Goal: Task Accomplishment & Management: Complete application form

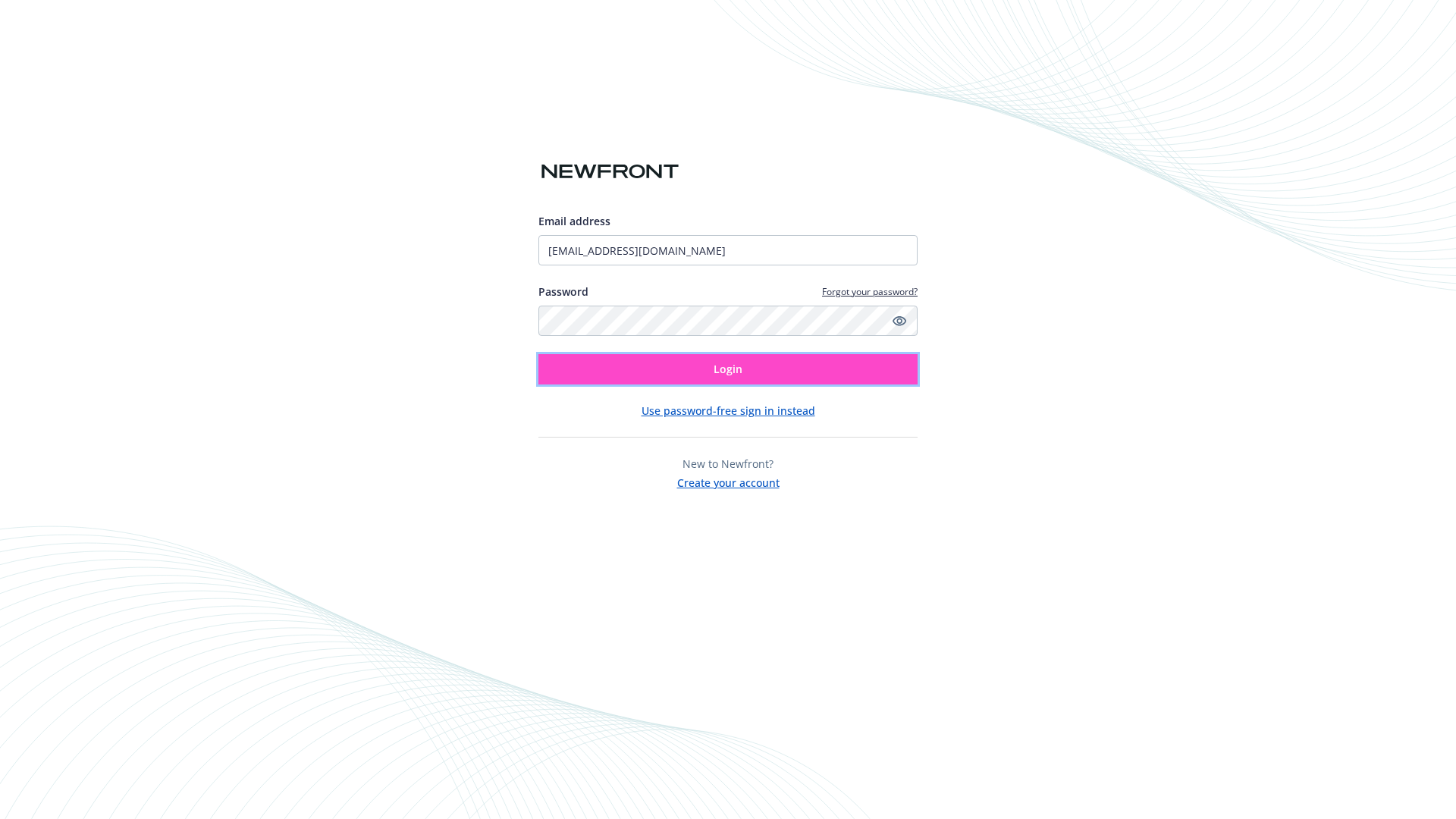
click at [728, 369] on span "Login" at bounding box center [728, 369] width 29 height 15
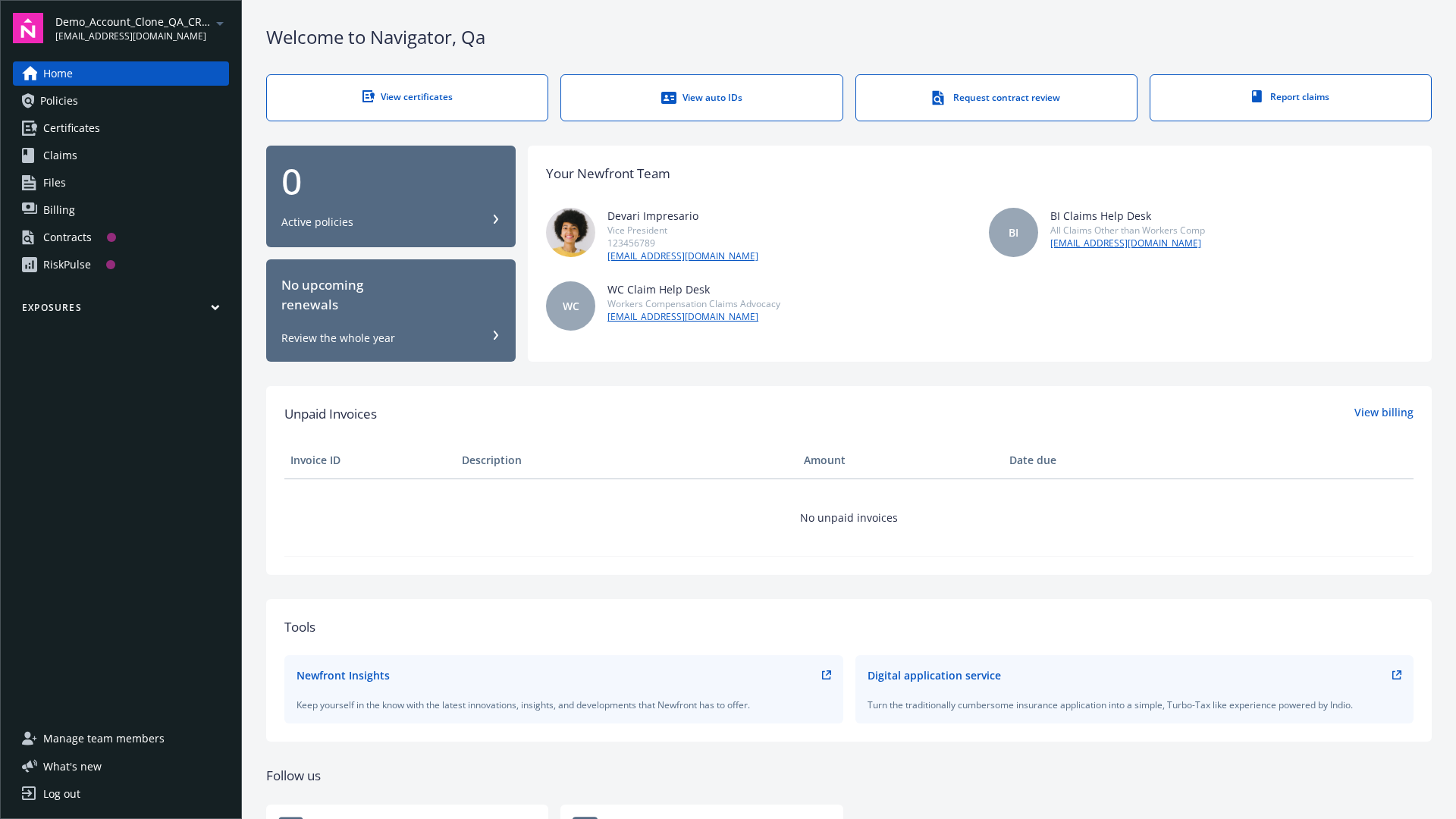
click at [142, 28] on span "Demo_Account_Clone_QA_CR_Tests_Prospect" at bounding box center [133, 21] width 156 height 16
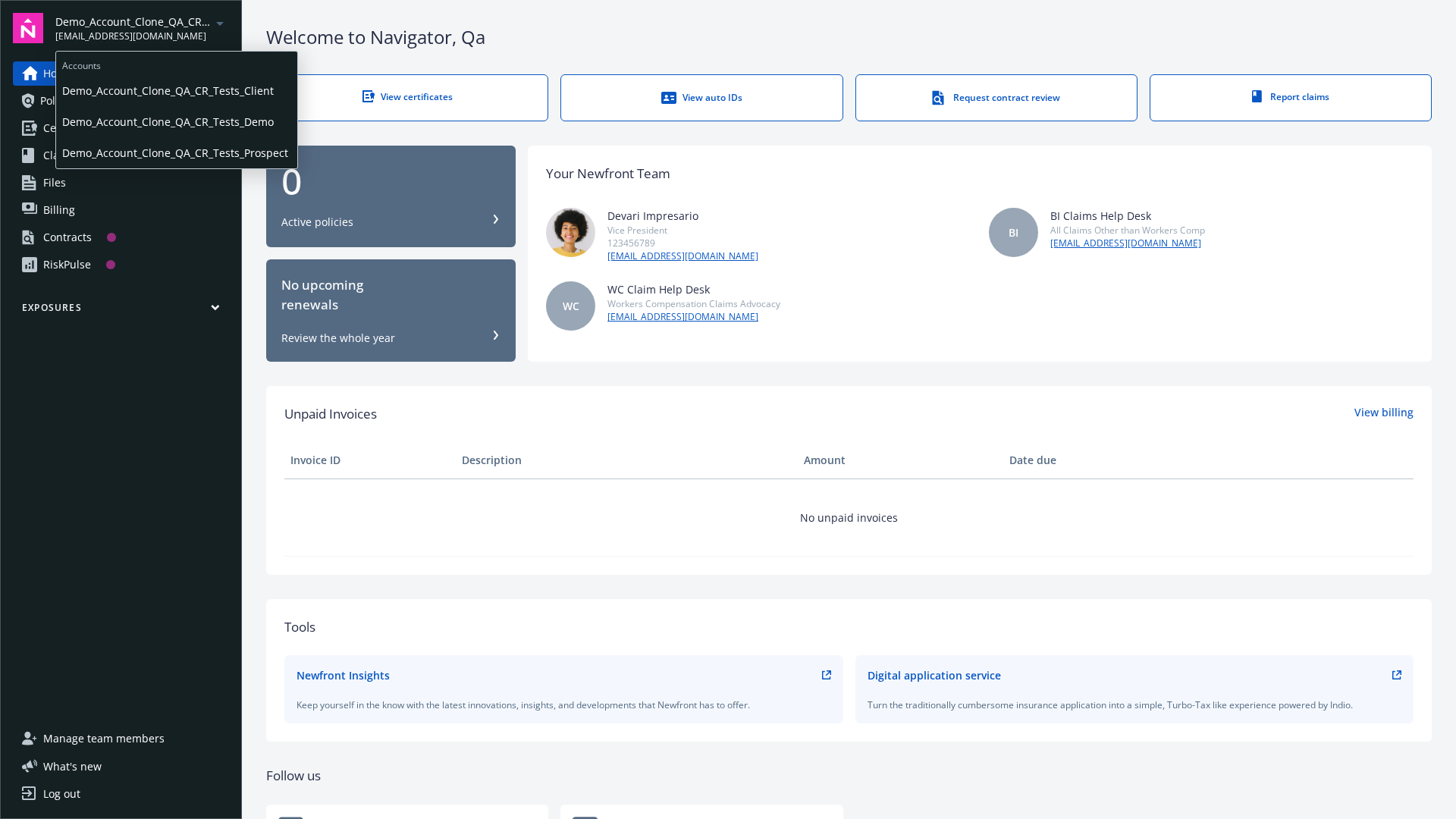
click at [175, 90] on span "Demo_Account_Clone_QA_CR_Tests_Client" at bounding box center [176, 90] width 229 height 31
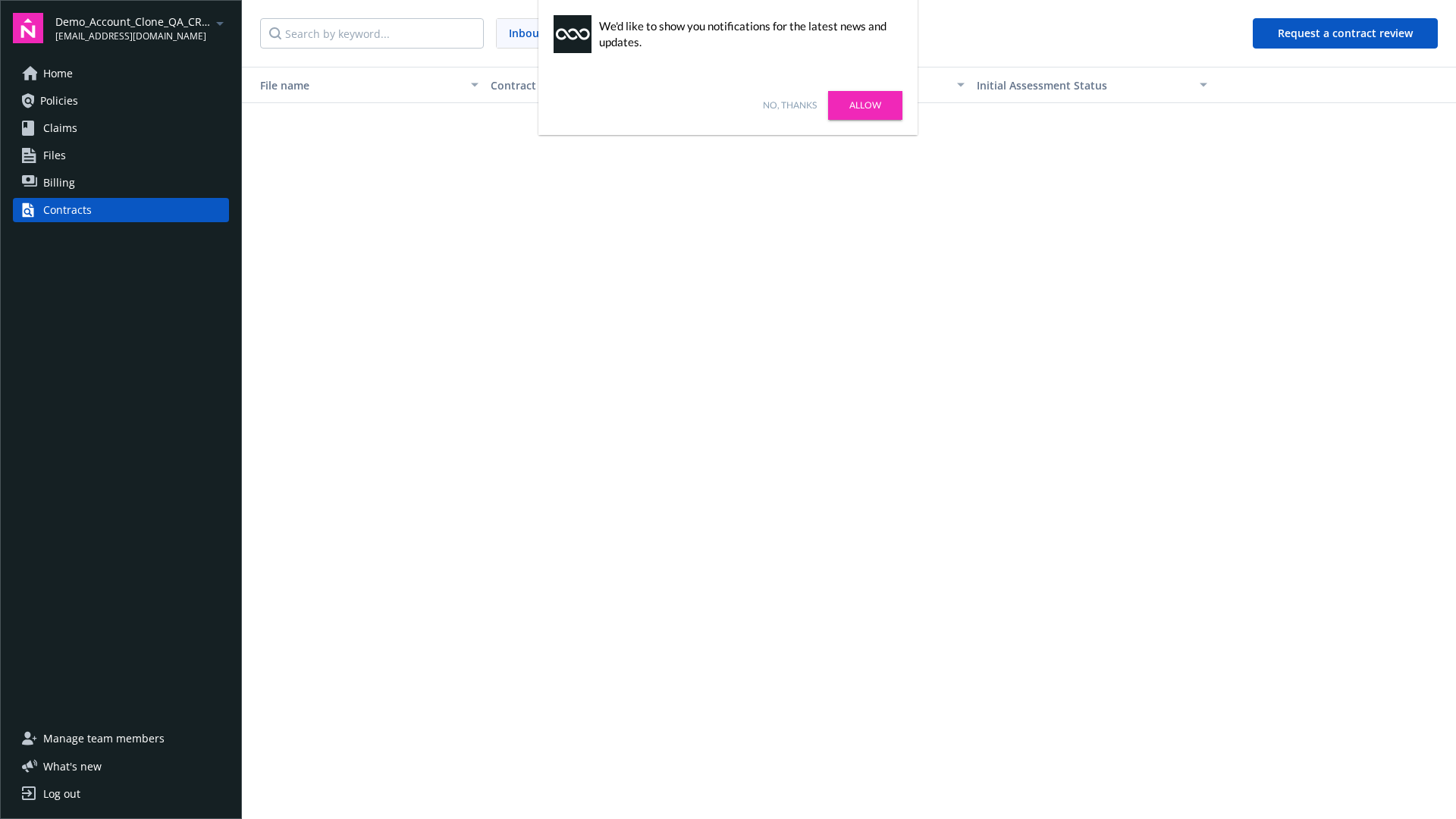
click at [789, 106] on link "No, thanks" at bounding box center [789, 106] width 54 height 14
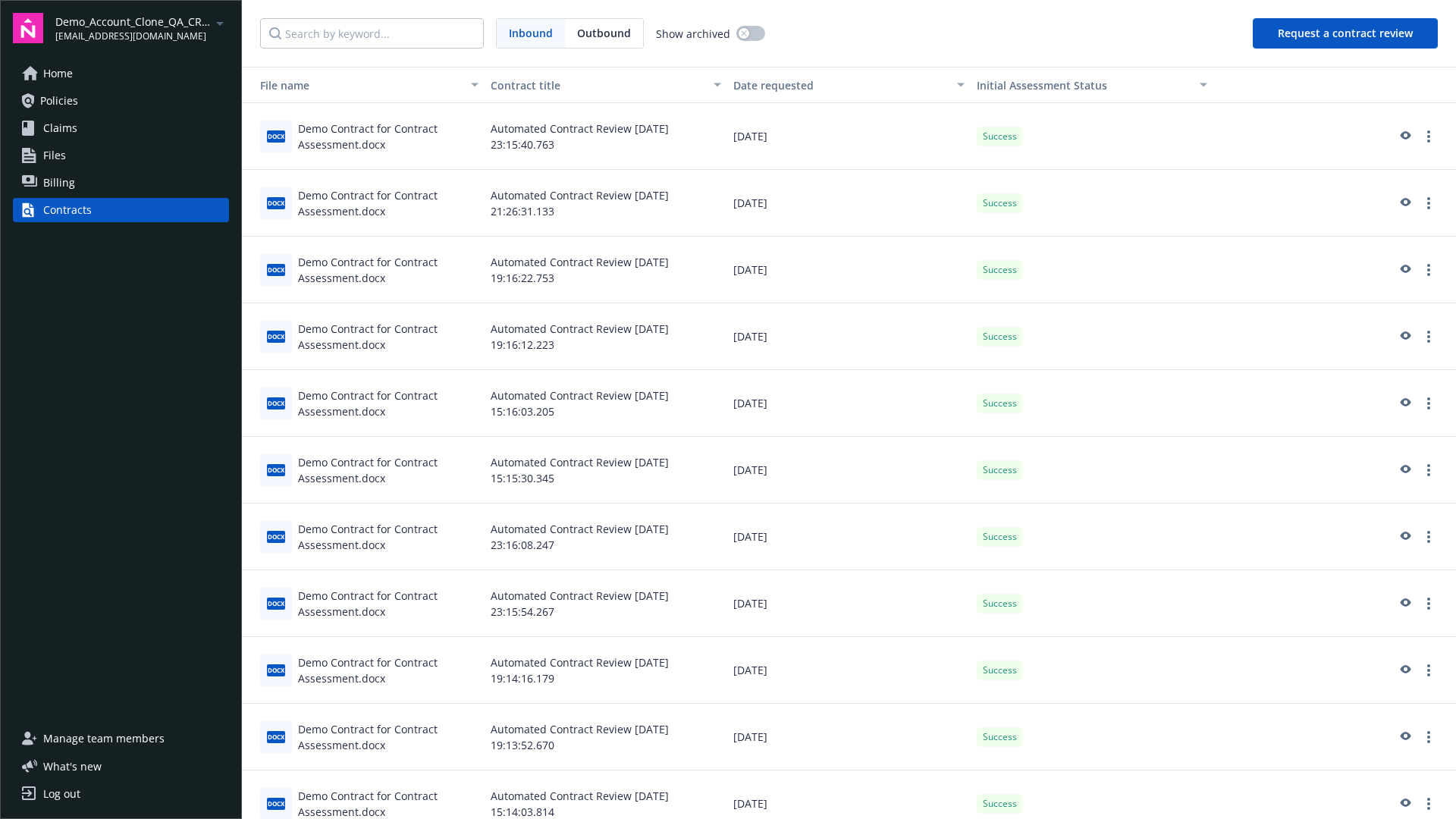
click at [1346, 34] on button "Request a contract review" at bounding box center [1345, 34] width 185 height 31
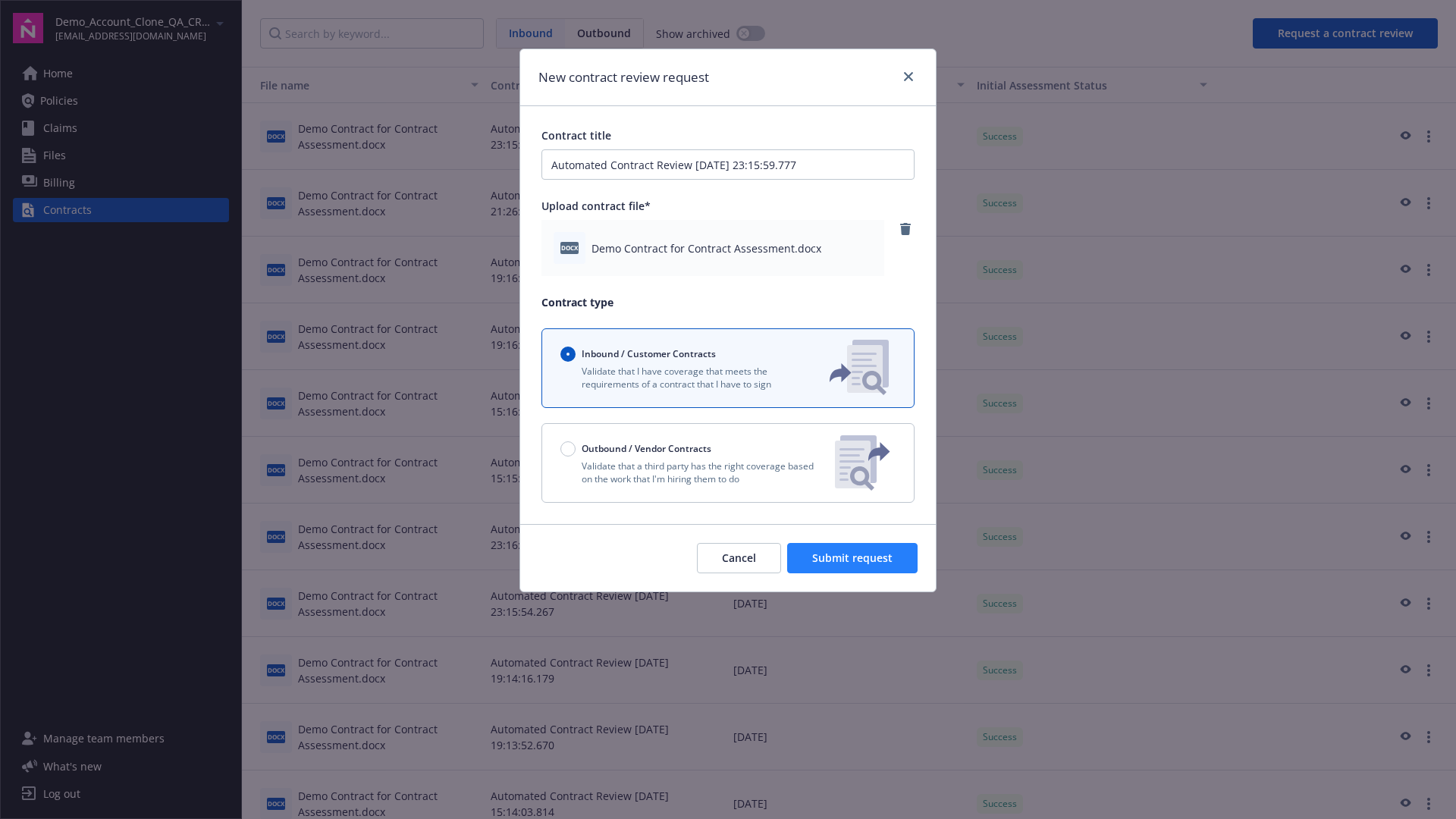
type input "Automated Contract Review [DATE] 23:15:59.777"
click at [853, 558] on span "Submit request" at bounding box center [852, 557] width 80 height 15
